Goal: Task Accomplishment & Management: Use online tool/utility

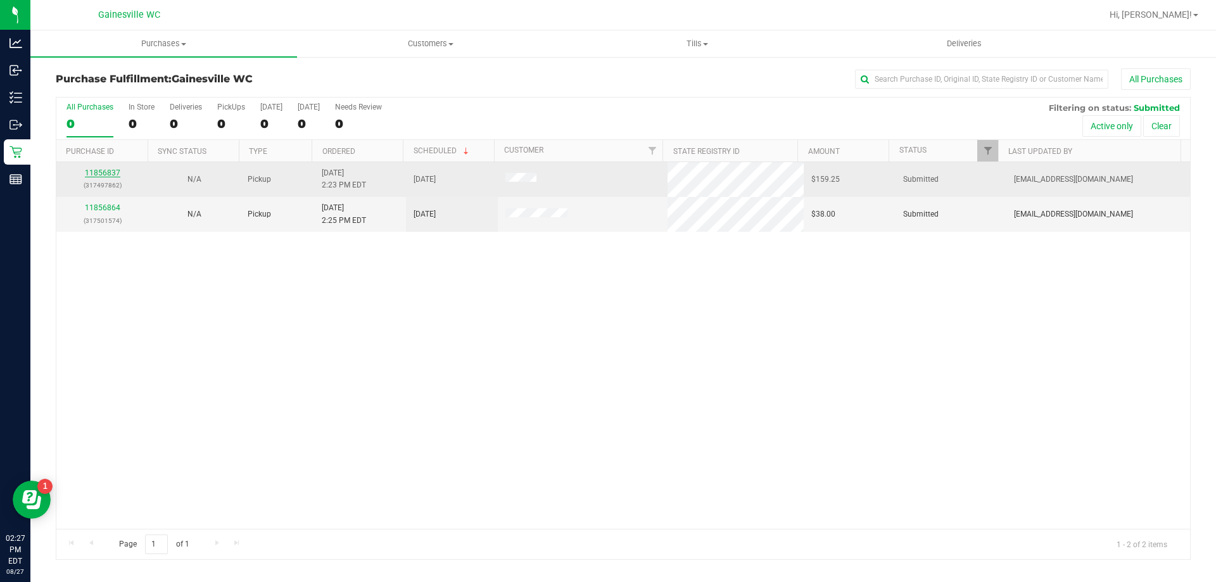
click at [110, 174] on link "11856837" at bounding box center [102, 172] width 35 height 9
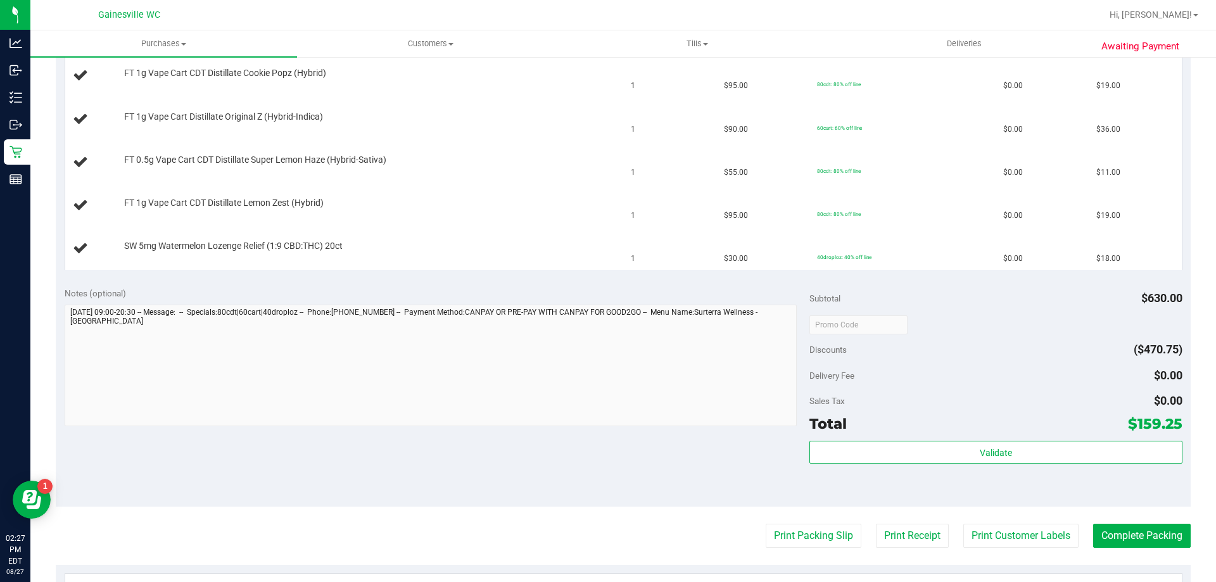
scroll to position [760, 0]
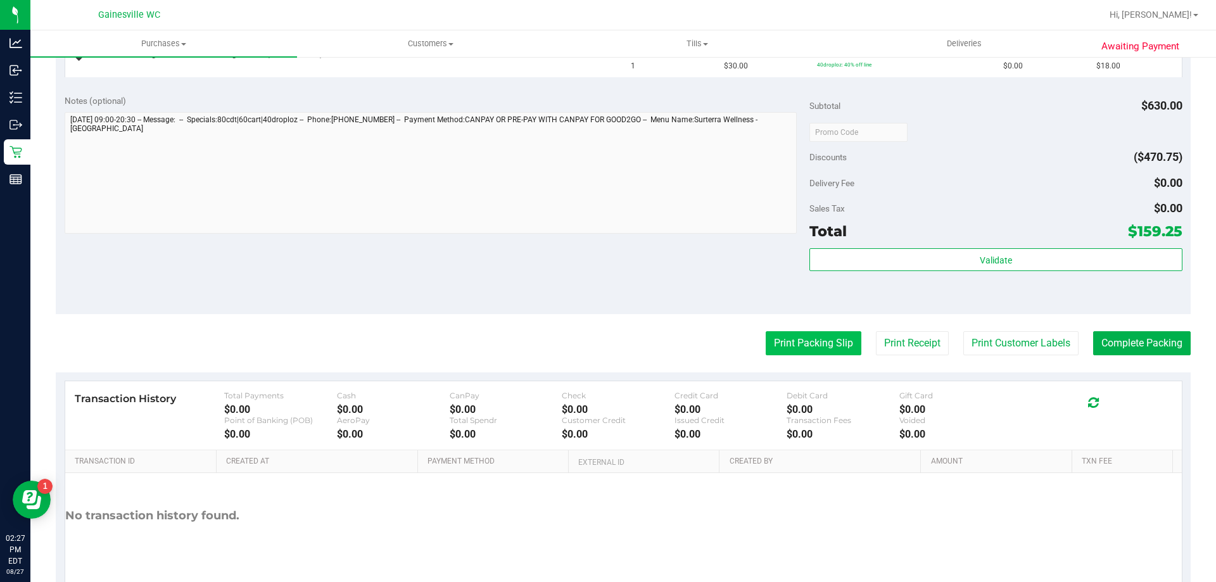
click at [811, 347] on button "Print Packing Slip" at bounding box center [813, 343] width 96 height 24
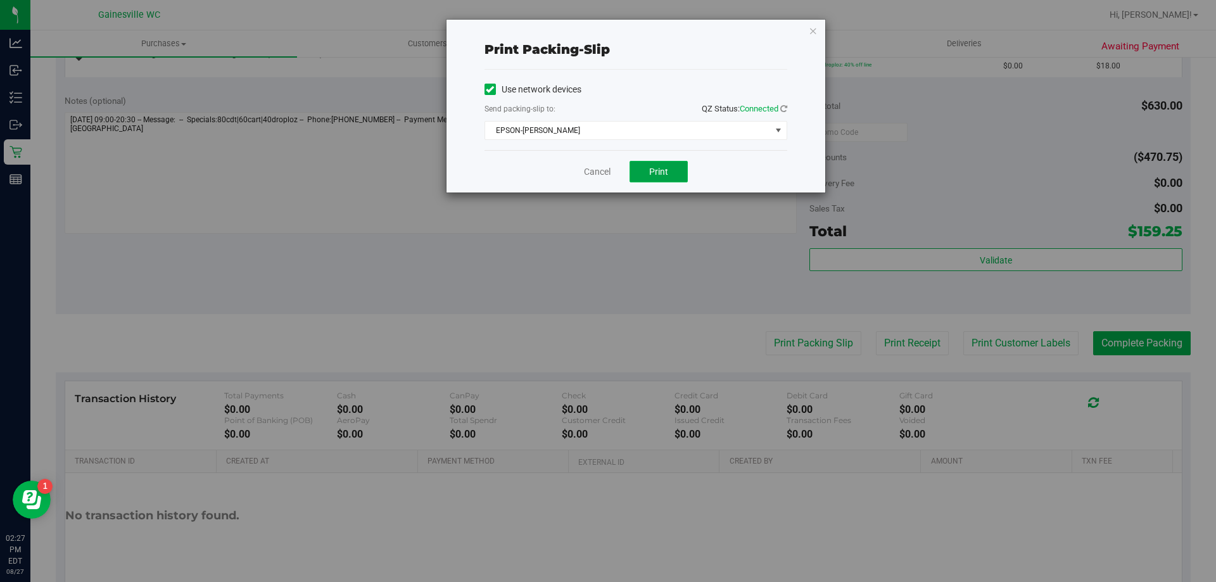
click at [660, 168] on span "Print" at bounding box center [658, 172] width 19 height 10
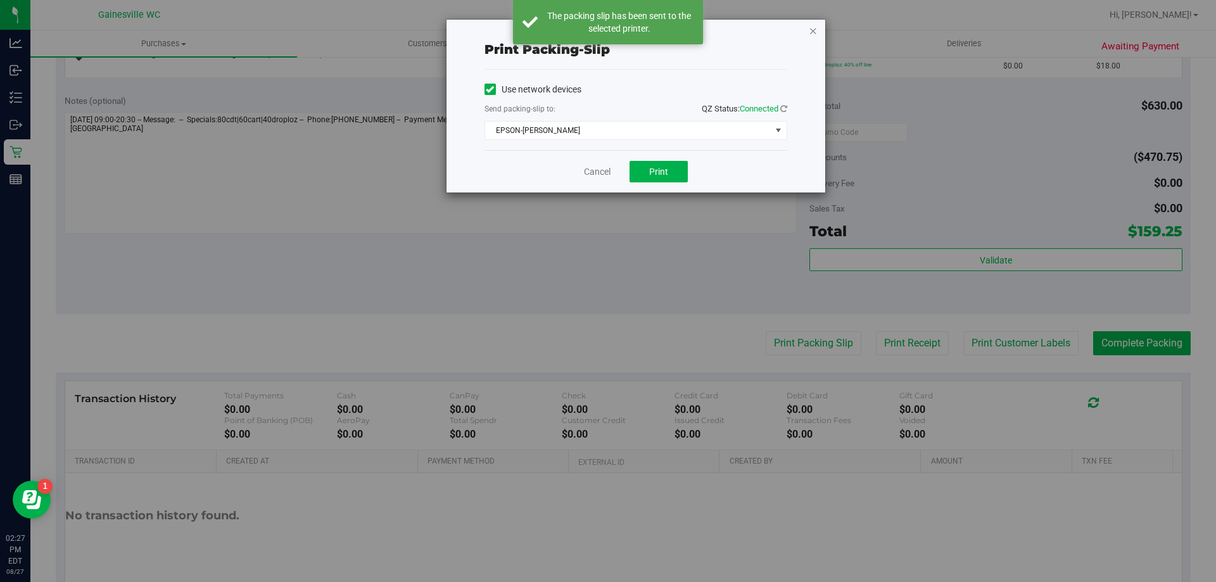
click at [813, 33] on icon "button" at bounding box center [813, 30] width 9 height 15
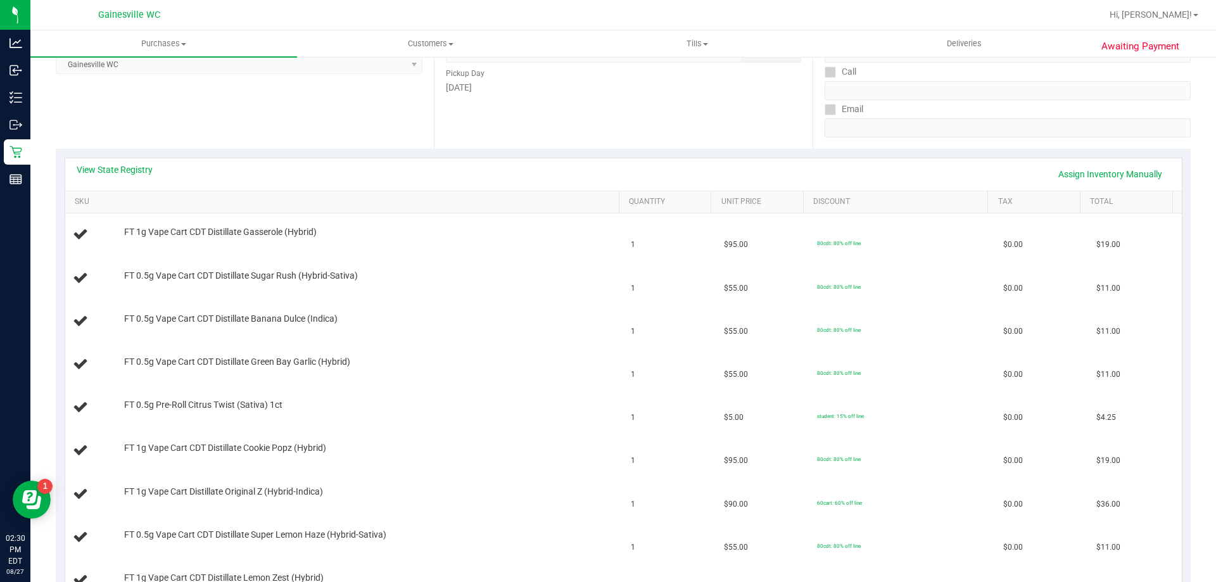
scroll to position [63, 0]
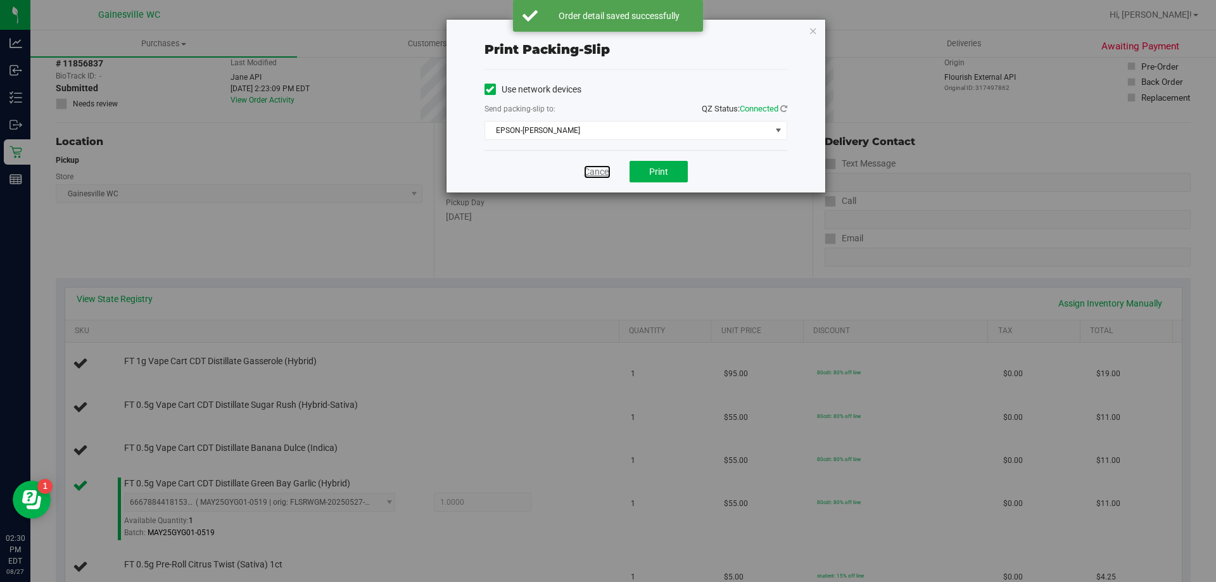
click at [606, 167] on link "Cancel" at bounding box center [597, 171] width 27 height 13
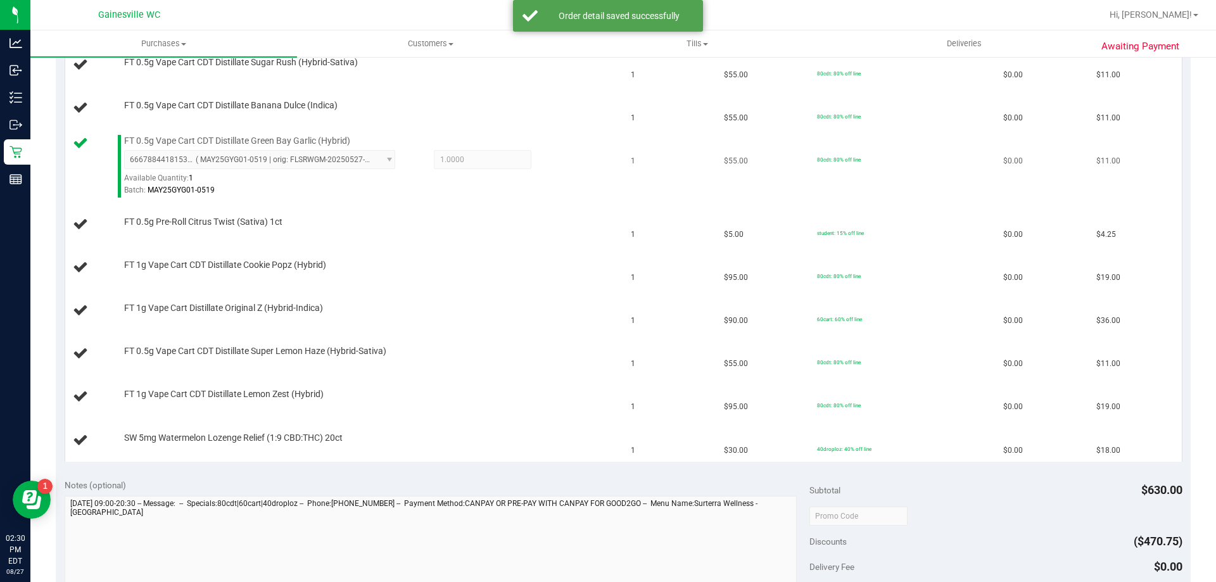
scroll to position [320, 0]
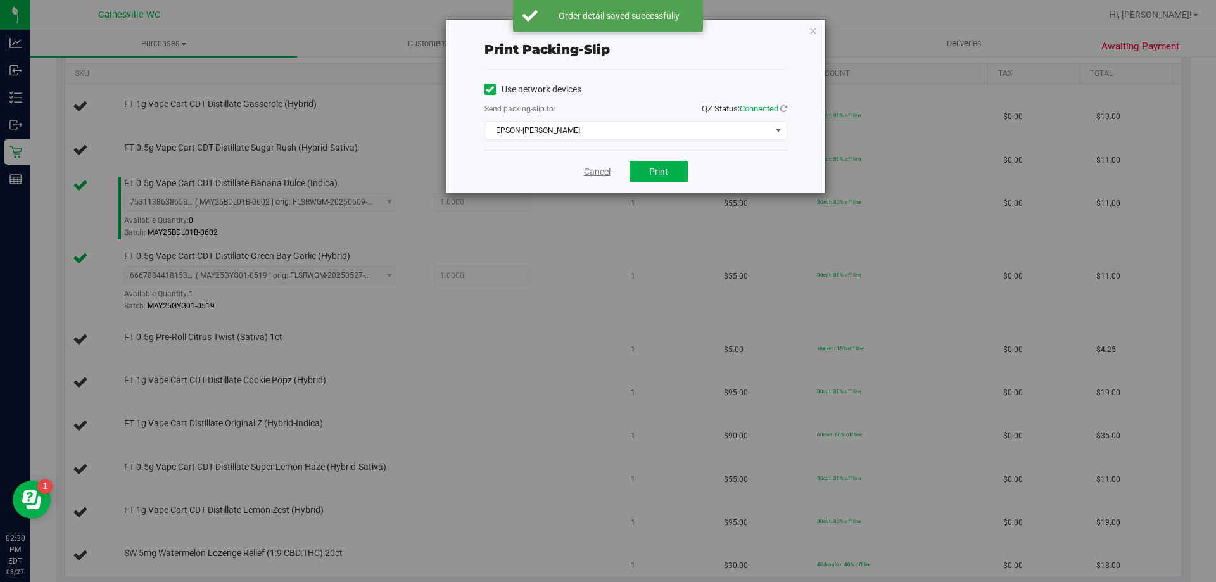
click at [596, 166] on link "Cancel" at bounding box center [597, 171] width 27 height 13
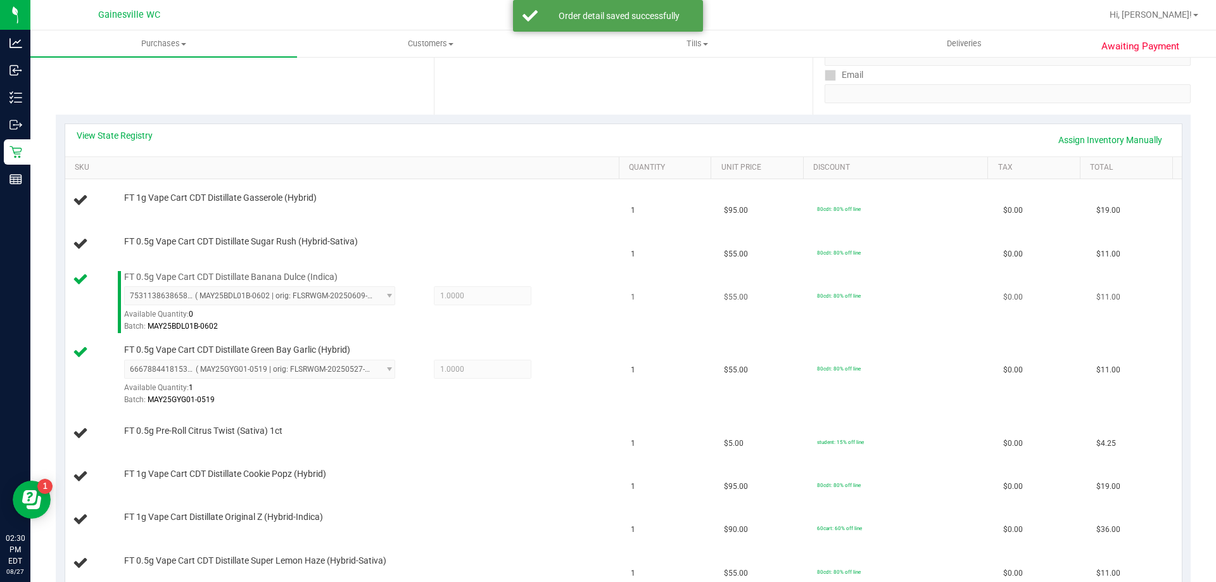
scroll to position [224, 0]
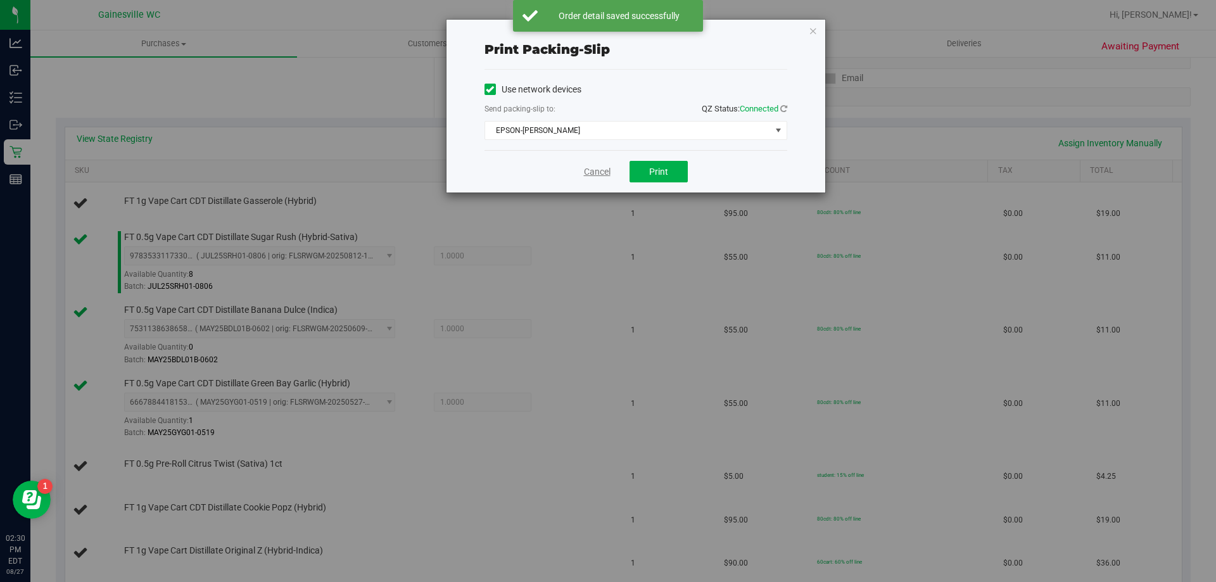
click at [602, 172] on link "Cancel" at bounding box center [597, 171] width 27 height 13
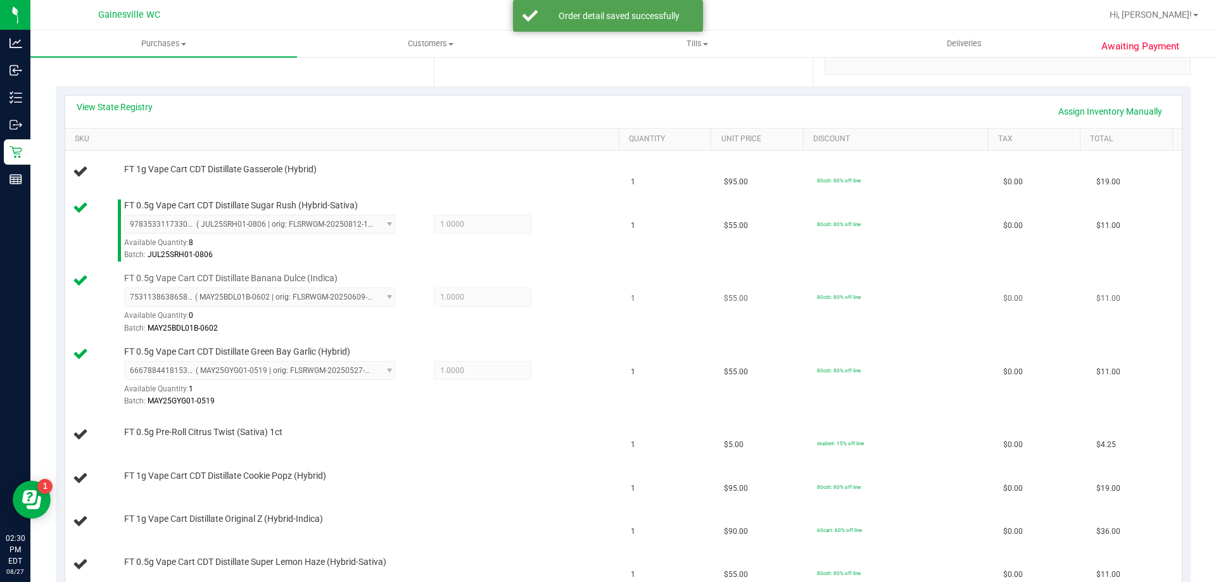
scroll to position [254, 0]
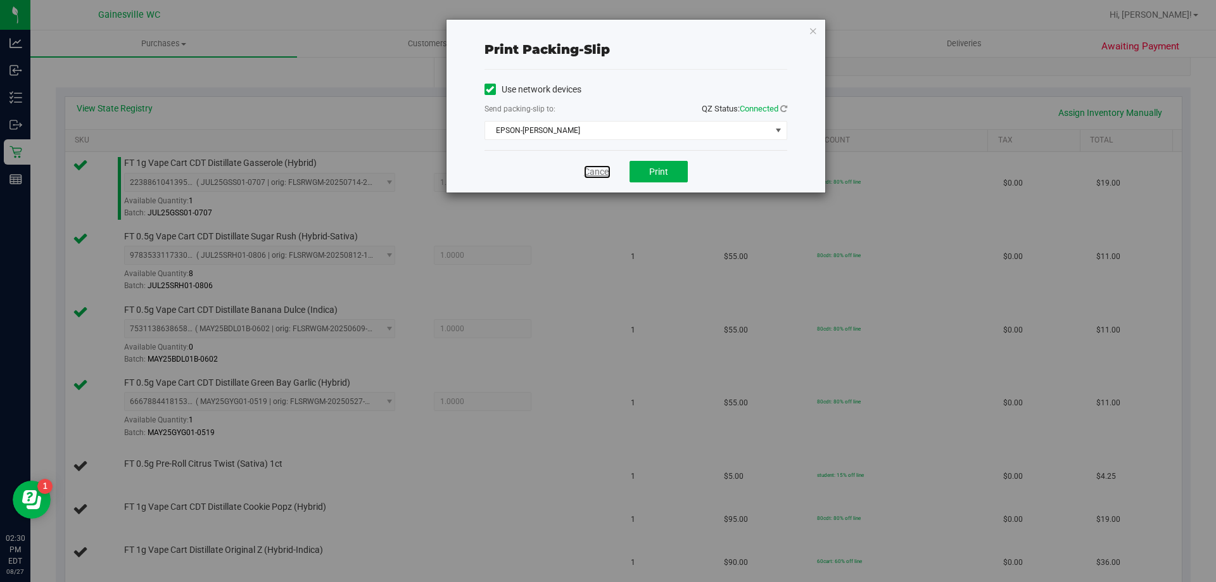
drag, startPoint x: 604, startPoint y: 165, endPoint x: 257, endPoint y: 327, distance: 382.7
click at [603, 165] on link "Cancel" at bounding box center [597, 171] width 27 height 13
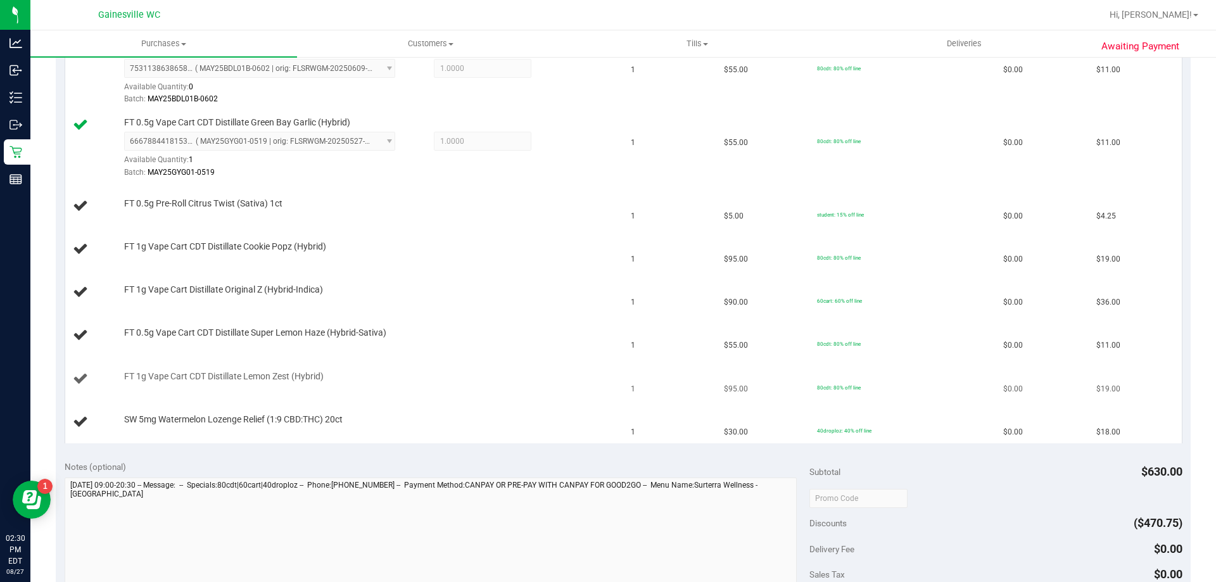
scroll to position [537, 0]
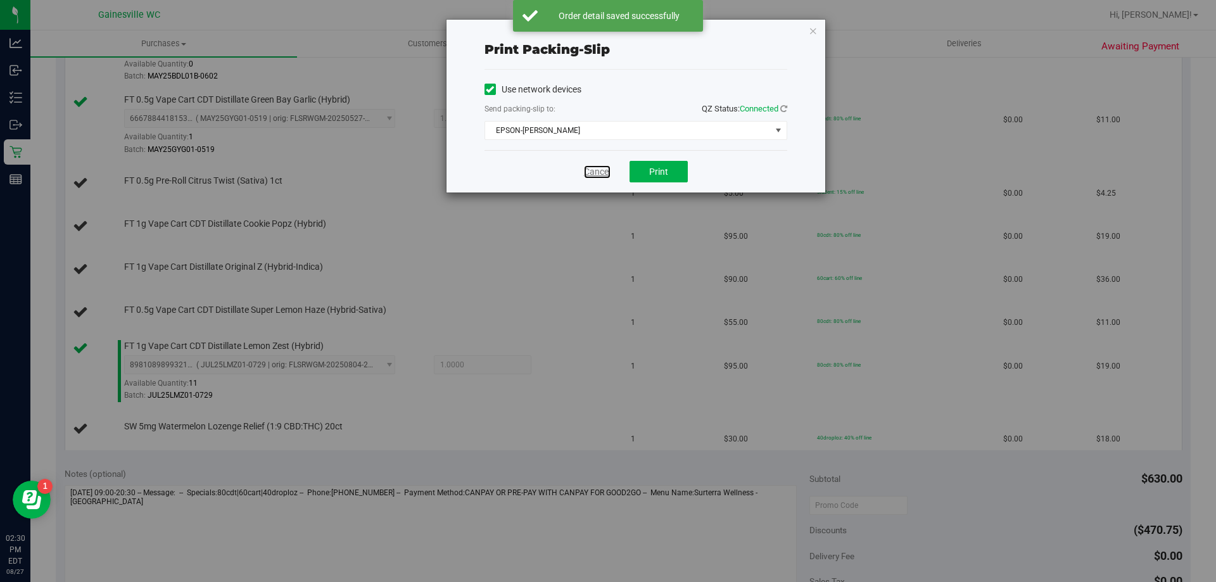
click at [594, 173] on link "Cancel" at bounding box center [597, 171] width 27 height 13
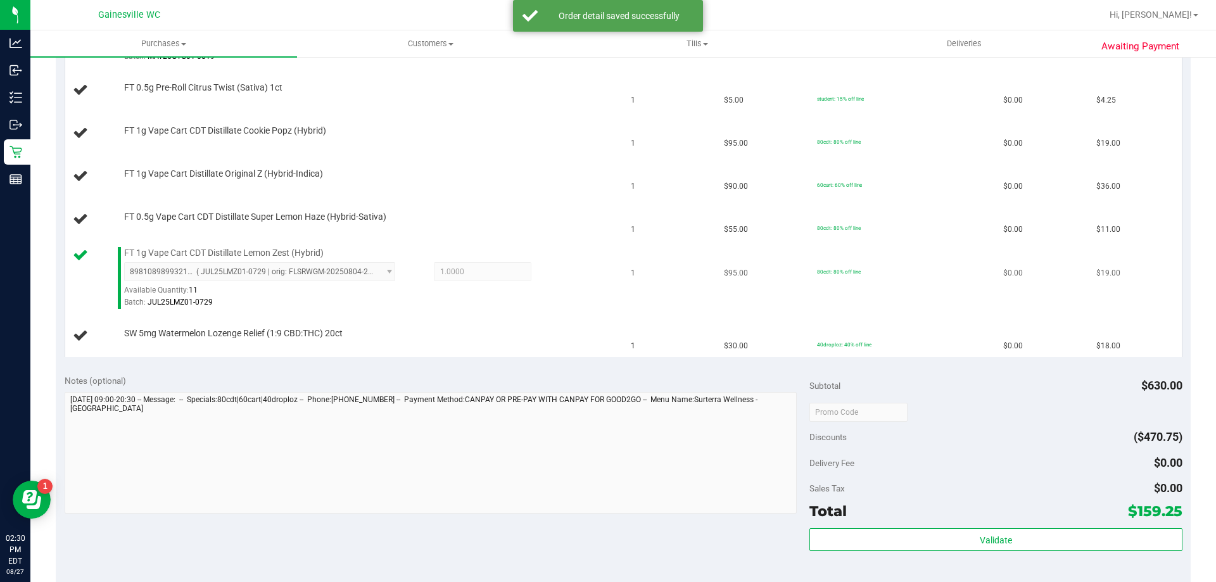
scroll to position [503, 0]
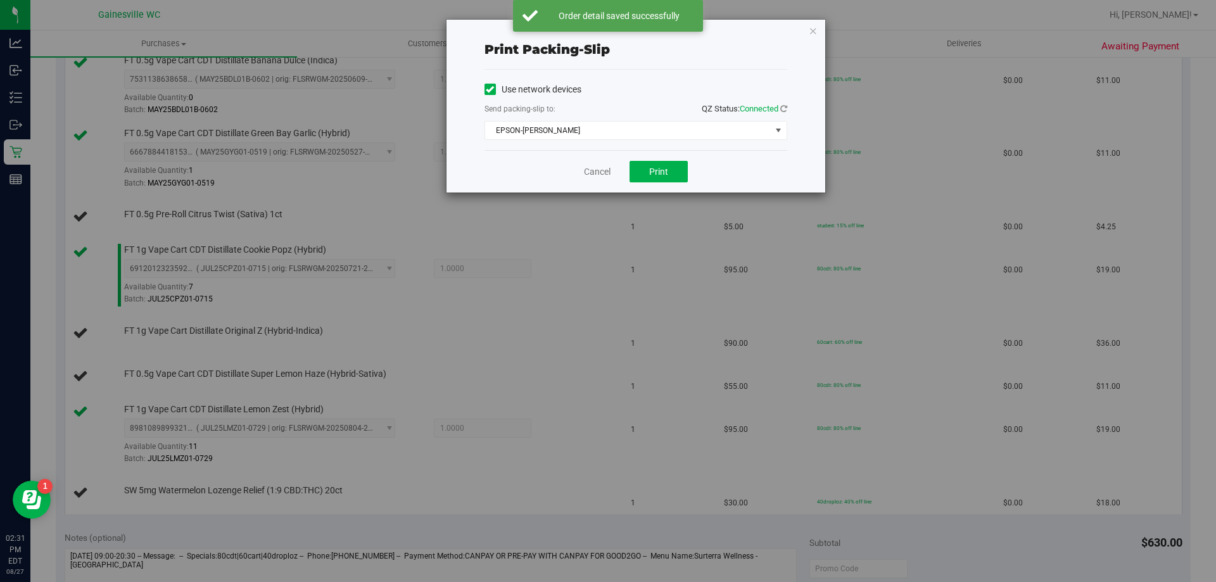
click at [600, 163] on div "Cancel Print" at bounding box center [635, 171] width 303 height 42
click at [589, 152] on div "Cancel Print" at bounding box center [635, 171] width 303 height 42
click at [594, 165] on link "Cancel" at bounding box center [597, 171] width 27 height 13
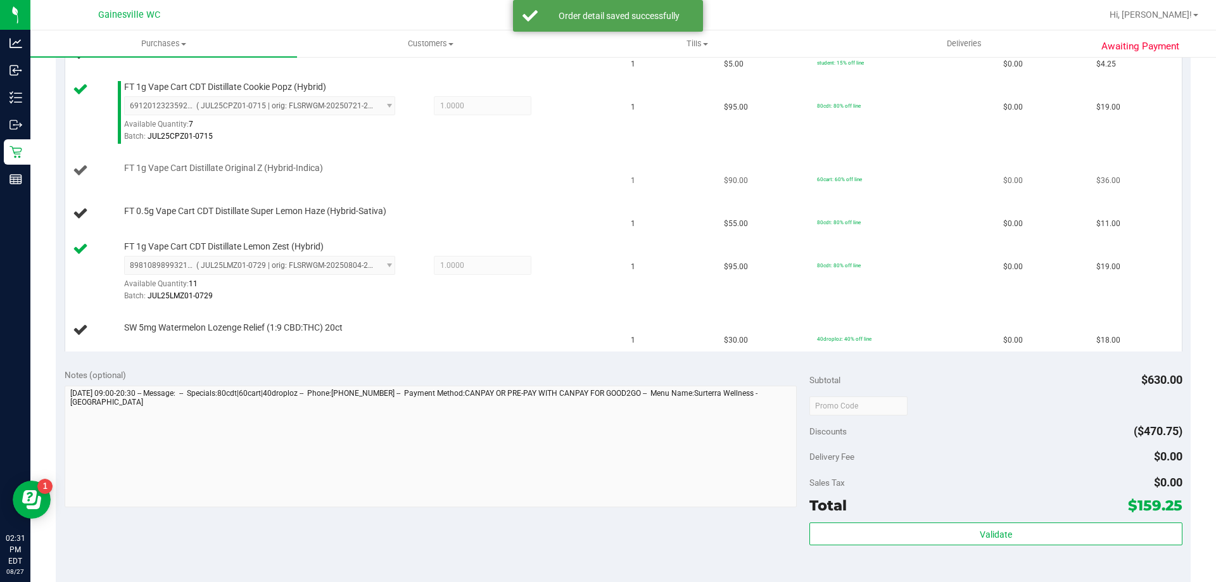
scroll to position [597, 0]
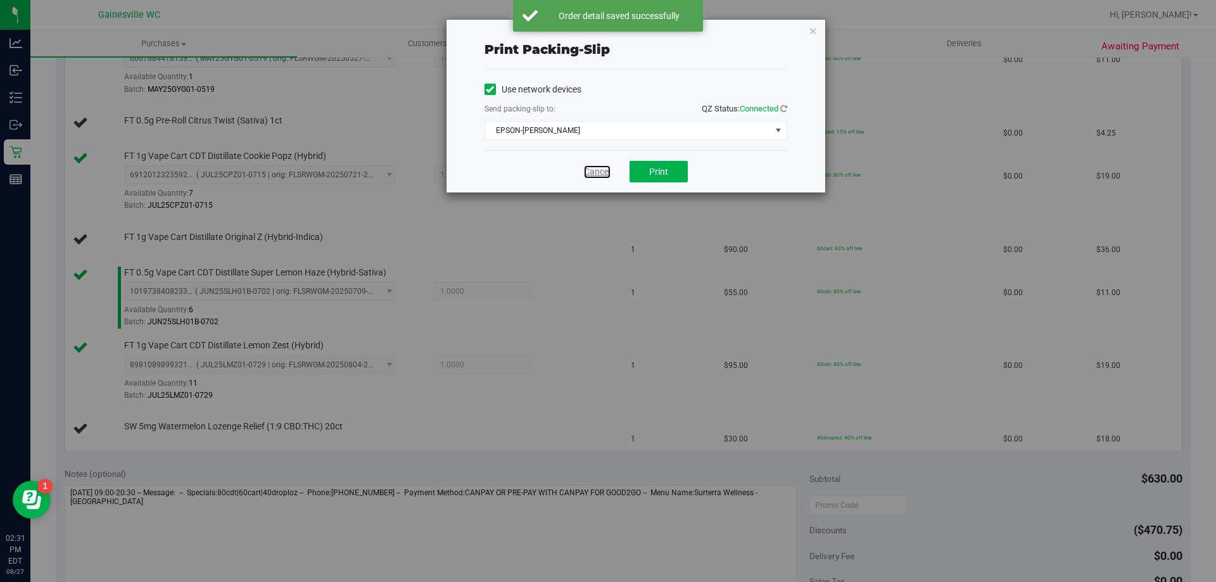
click at [591, 170] on link "Cancel" at bounding box center [597, 171] width 27 height 13
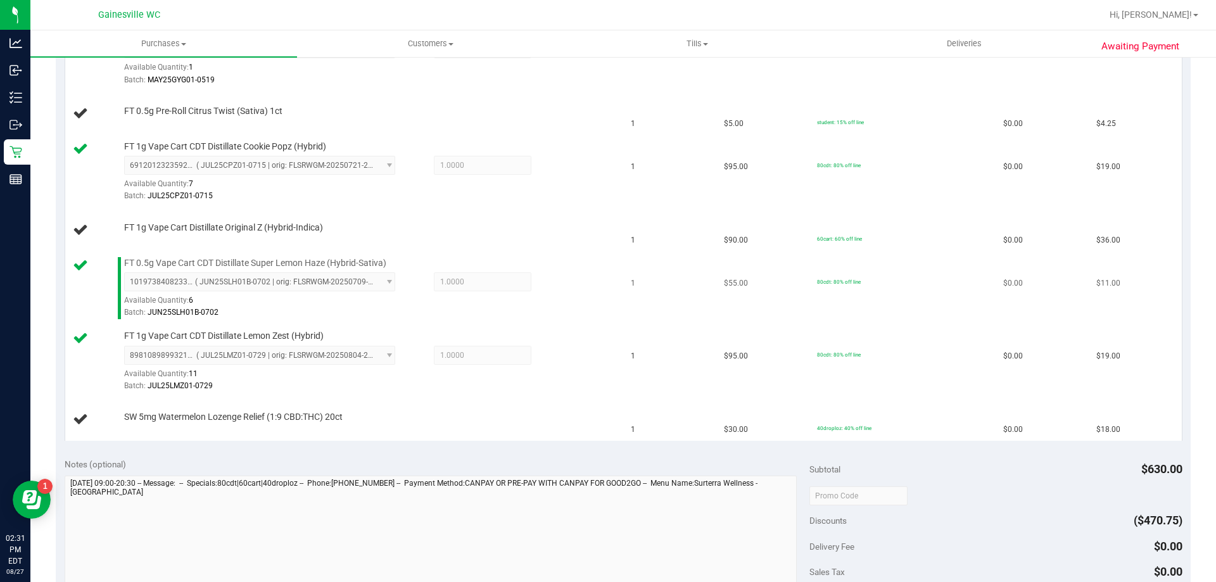
scroll to position [564, 0]
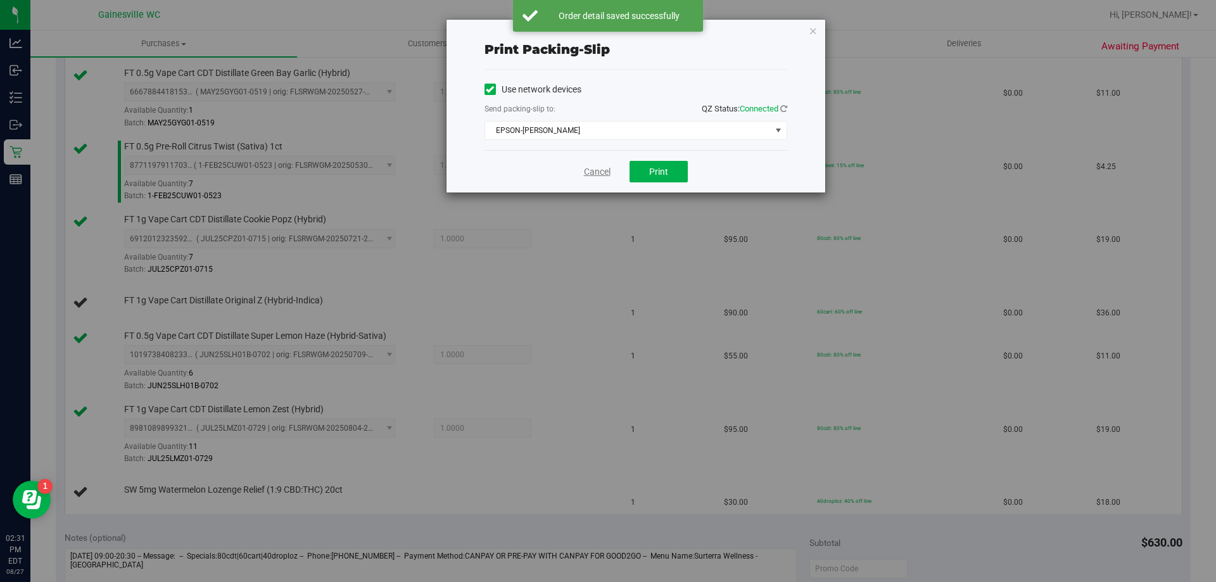
click at [586, 175] on link "Cancel" at bounding box center [597, 171] width 27 height 13
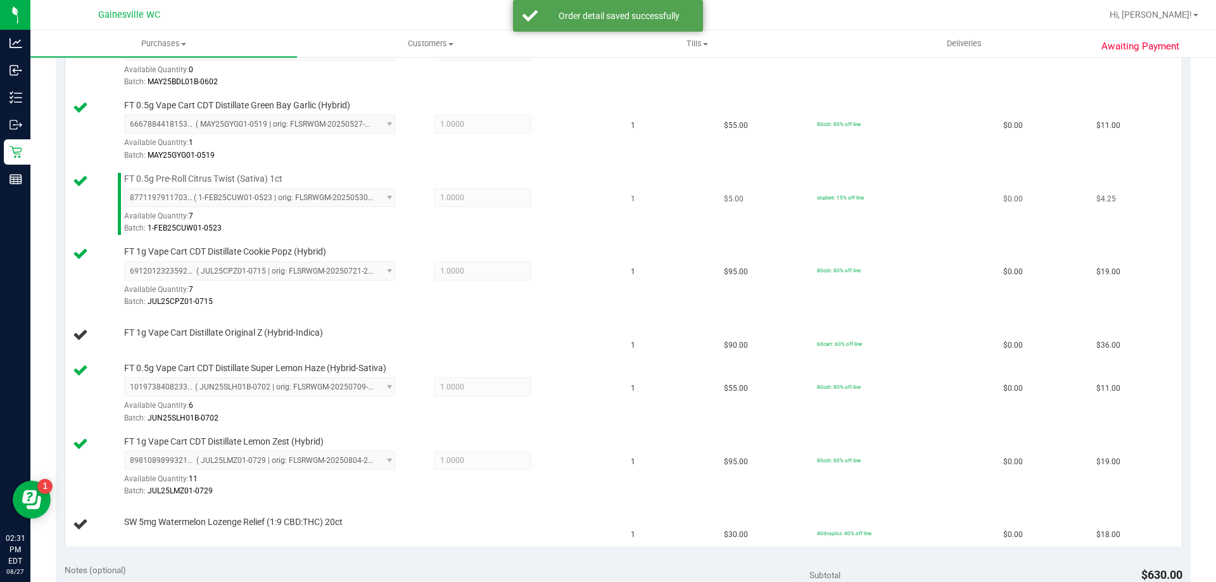
scroll to position [531, 0]
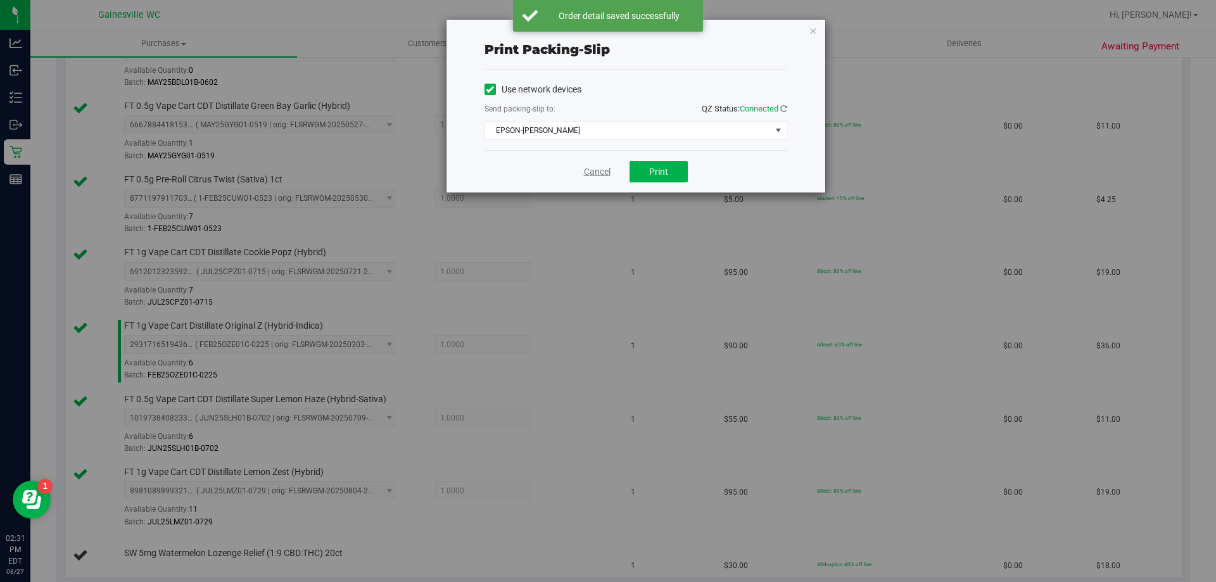
click at [605, 168] on div "Cancel Print" at bounding box center [635, 171] width 303 height 42
click at [603, 168] on link "Cancel" at bounding box center [597, 171] width 27 height 13
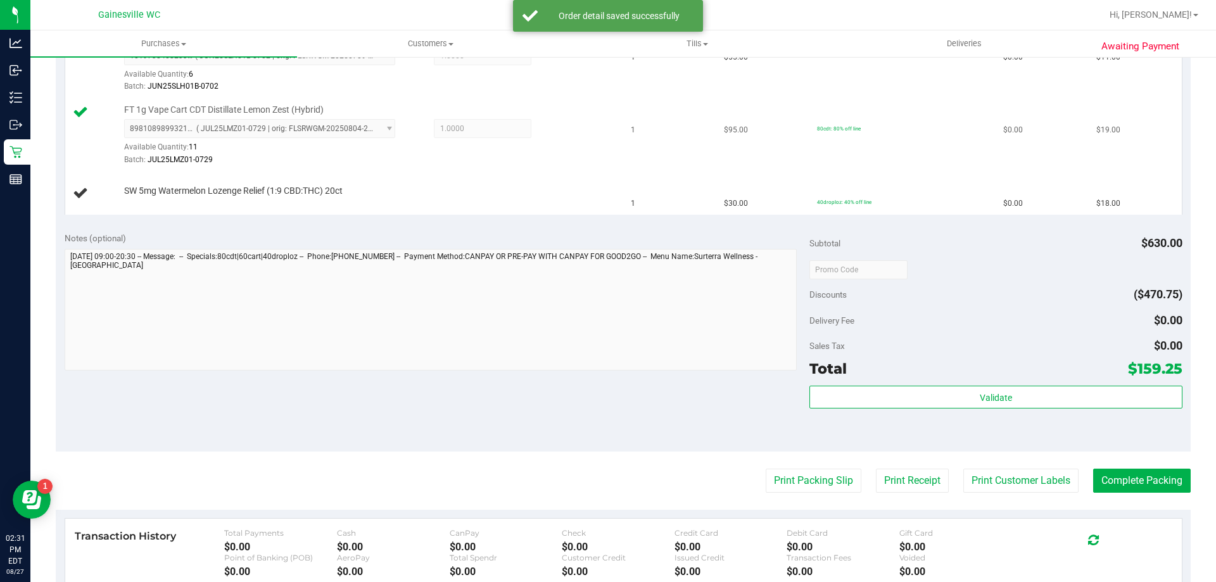
scroll to position [892, 0]
click at [765, 469] on button "Print Packing Slip" at bounding box center [813, 481] width 96 height 24
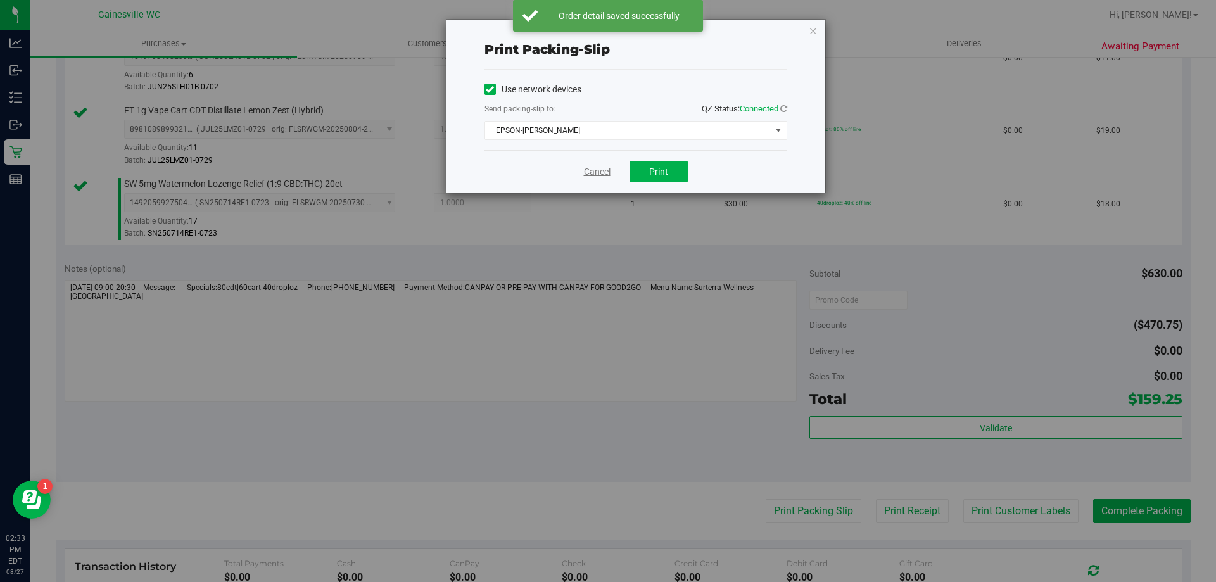
click at [596, 170] on link "Cancel" at bounding box center [597, 171] width 27 height 13
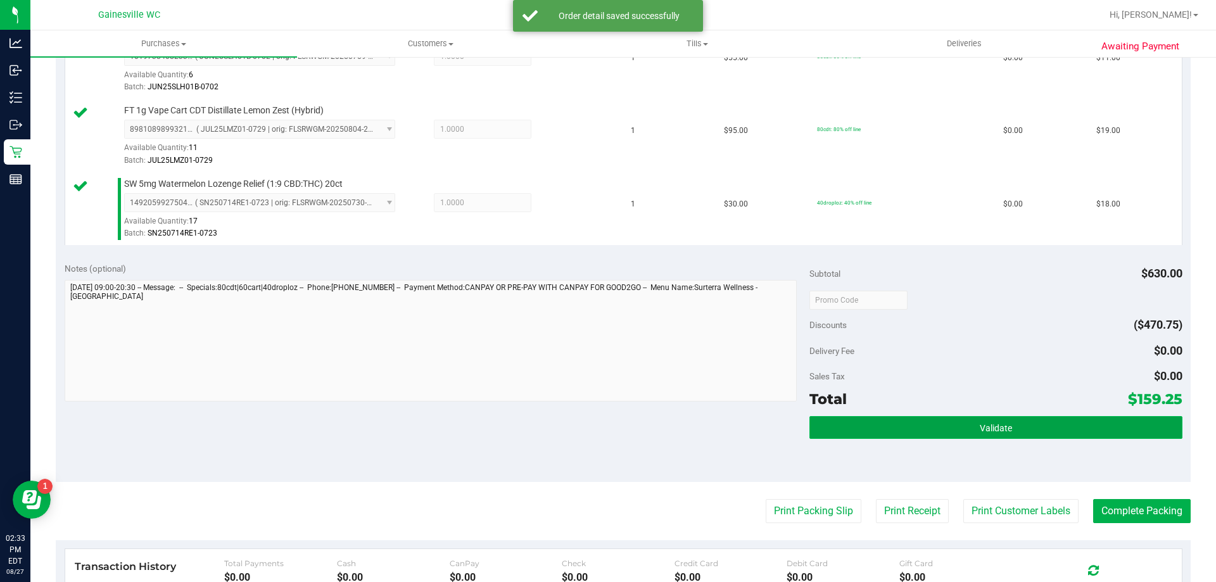
click at [975, 417] on button "Validate" at bounding box center [995, 427] width 372 height 23
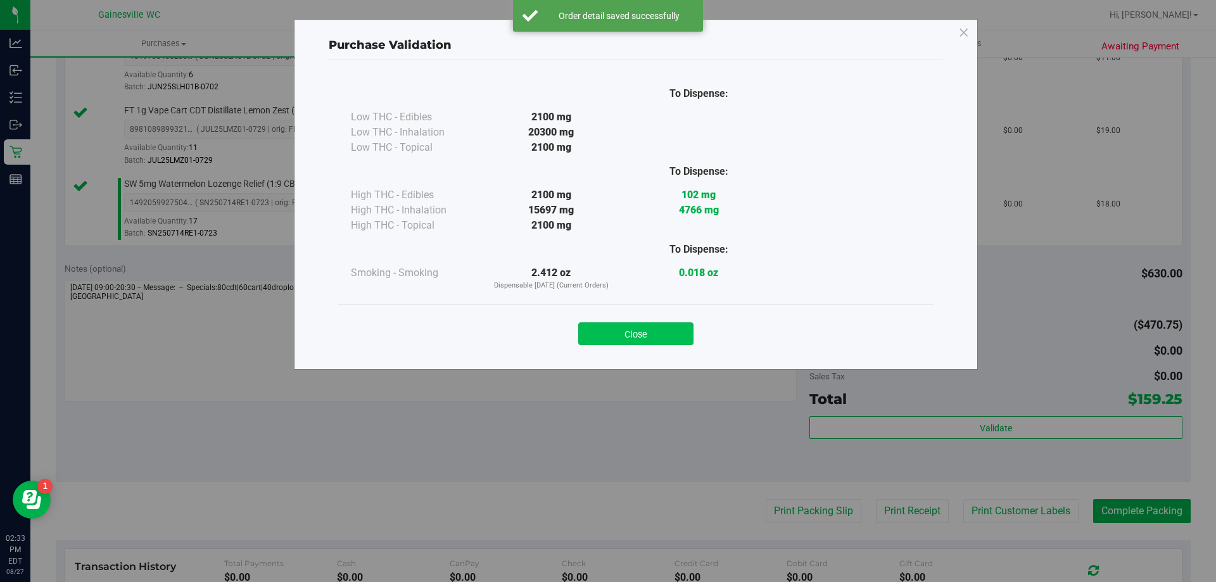
click at [648, 333] on button "Close" at bounding box center [635, 333] width 115 height 23
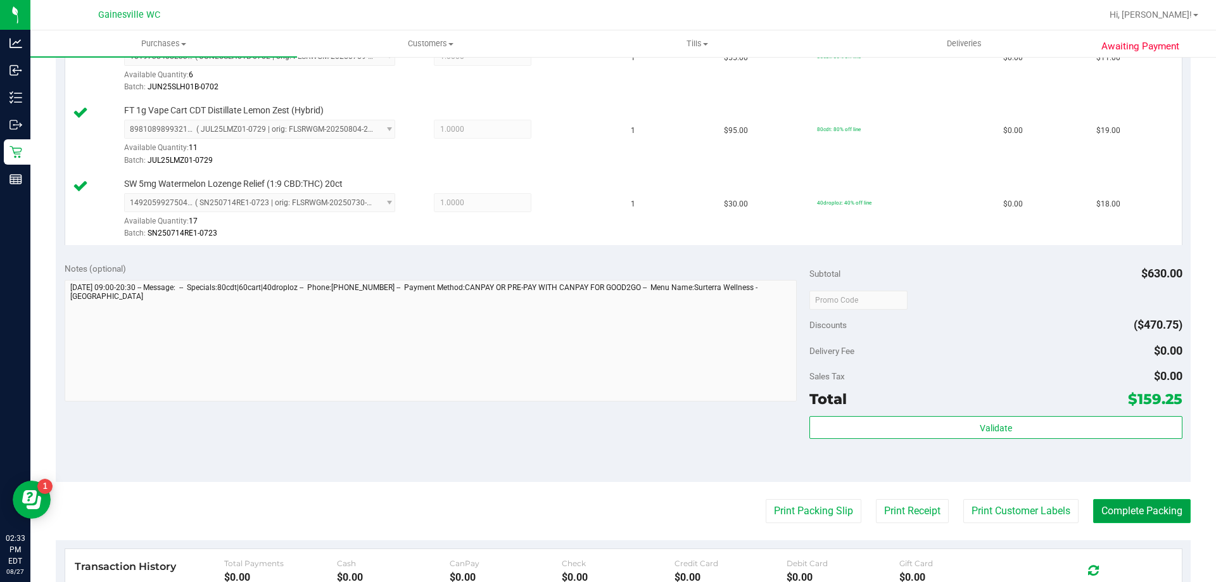
click at [1135, 507] on button "Complete Packing" at bounding box center [1142, 511] width 98 height 24
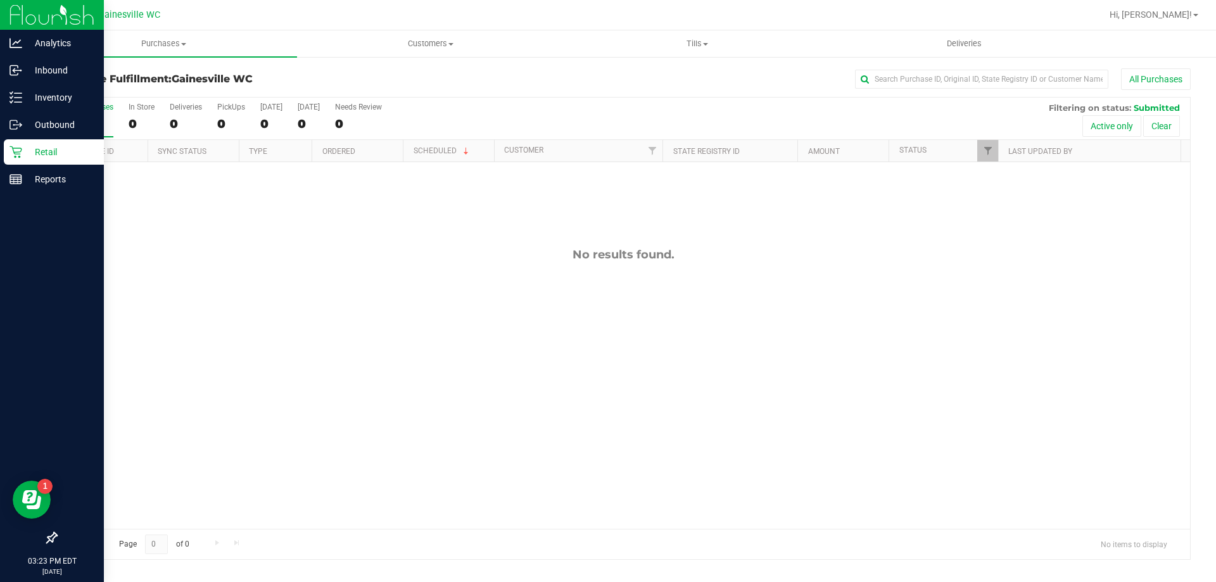
click at [24, 158] on p "Retail" at bounding box center [60, 151] width 76 height 15
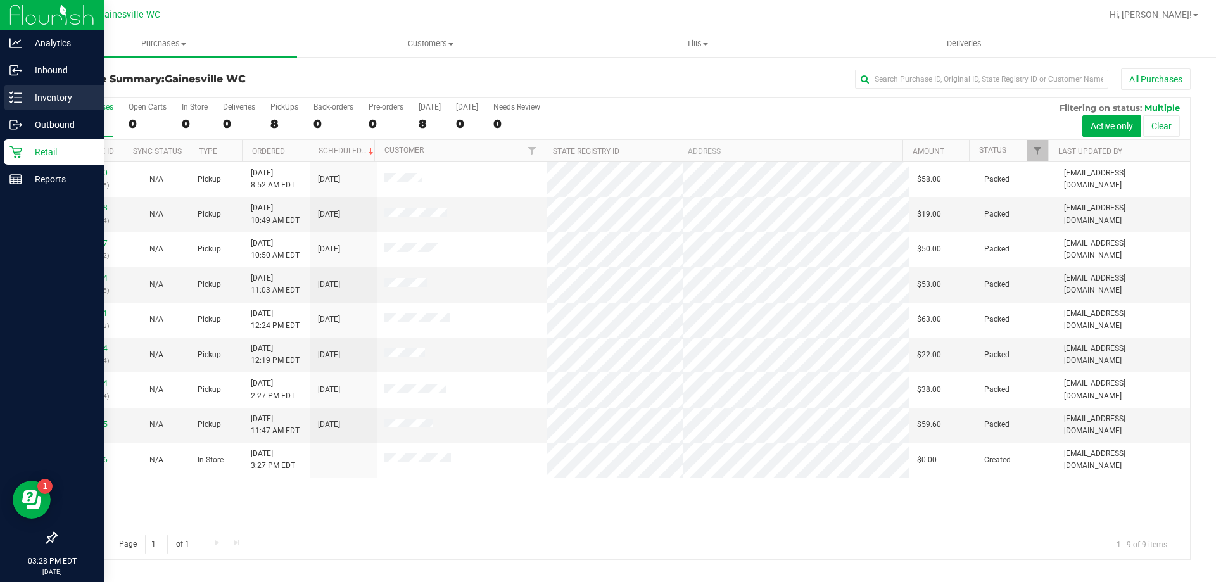
click at [18, 87] on div "Inventory" at bounding box center [54, 97] width 100 height 25
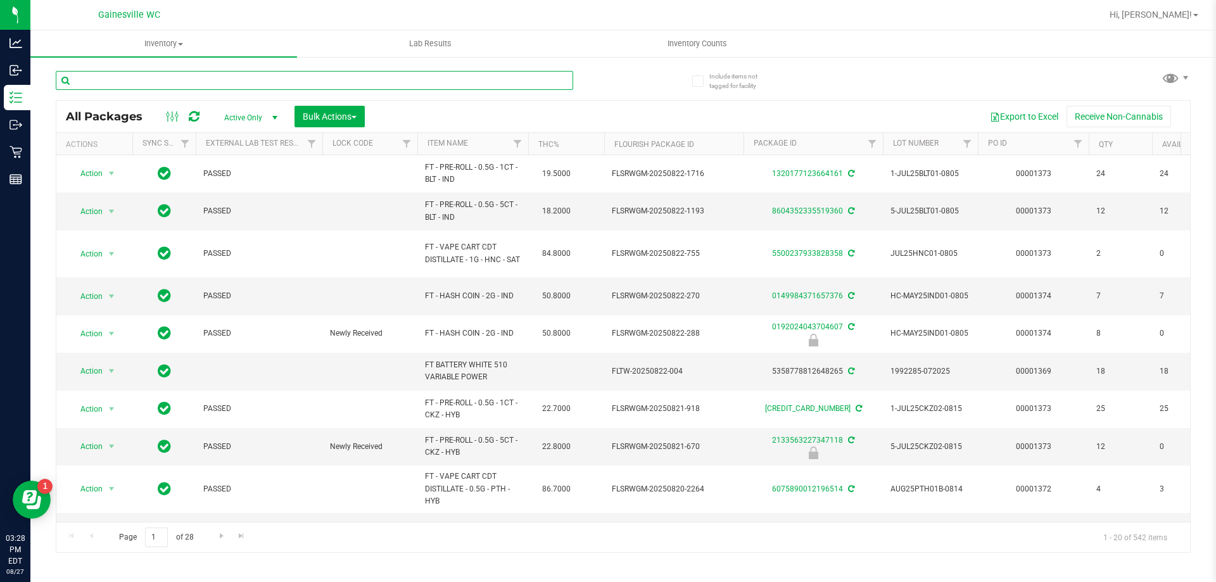
click at [230, 75] on input "text" at bounding box center [314, 80] width 517 height 19
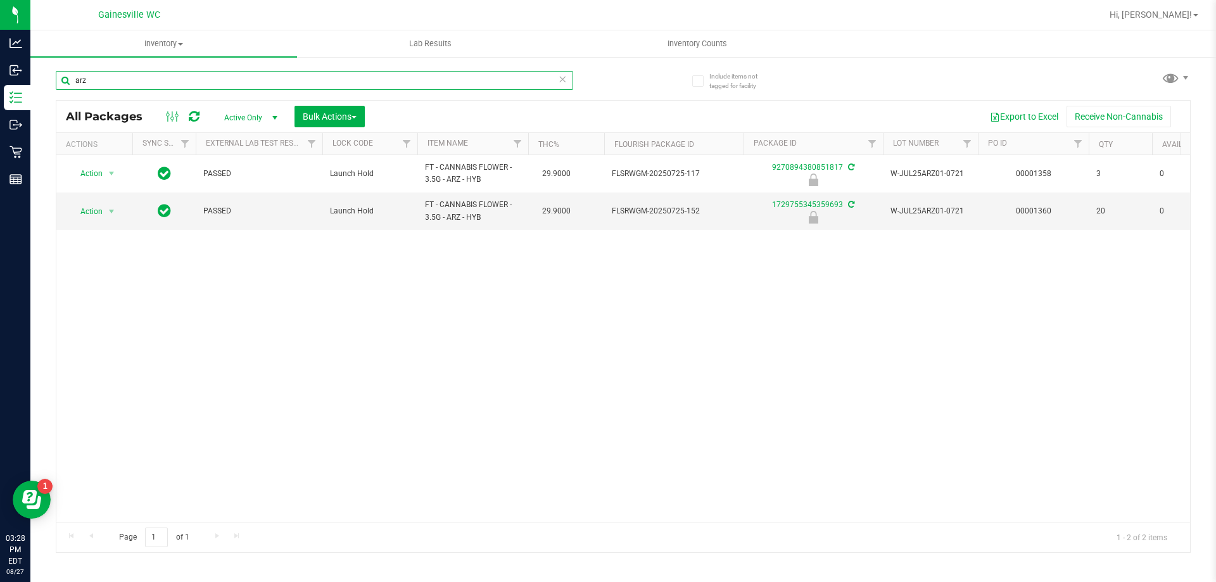
type input "arz"
